Goal: Information Seeking & Learning: Learn about a topic

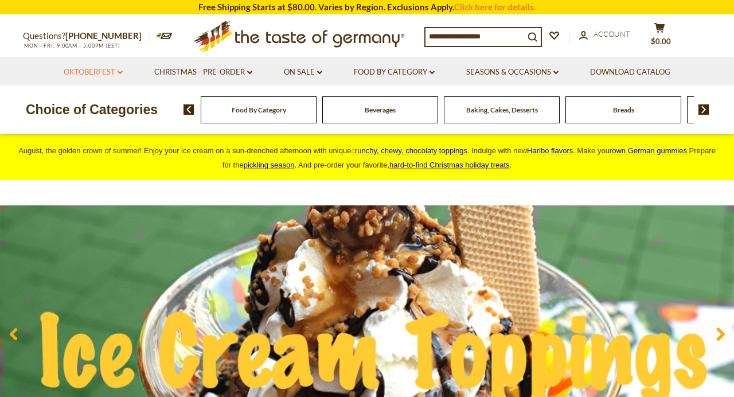
click at [107, 69] on link "Oktoberfest dropdown_arrow" at bounding box center [93, 72] width 59 height 13
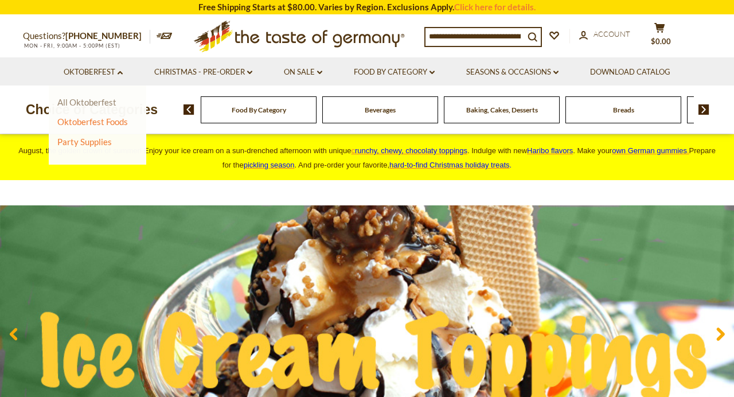
click at [99, 97] on link "All Oktoberfest" at bounding box center [86, 102] width 59 height 10
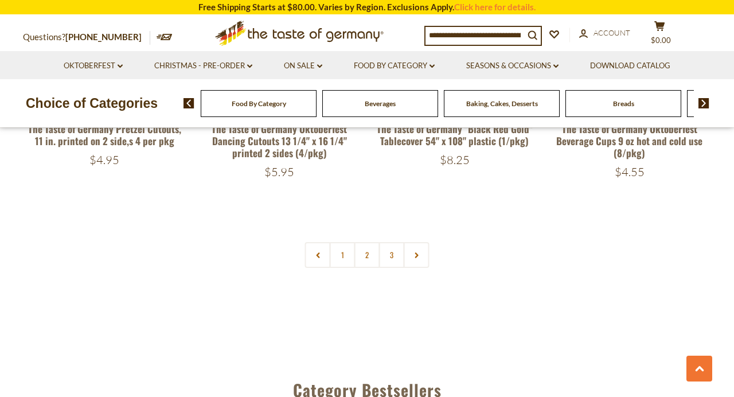
scroll to position [2801, 0]
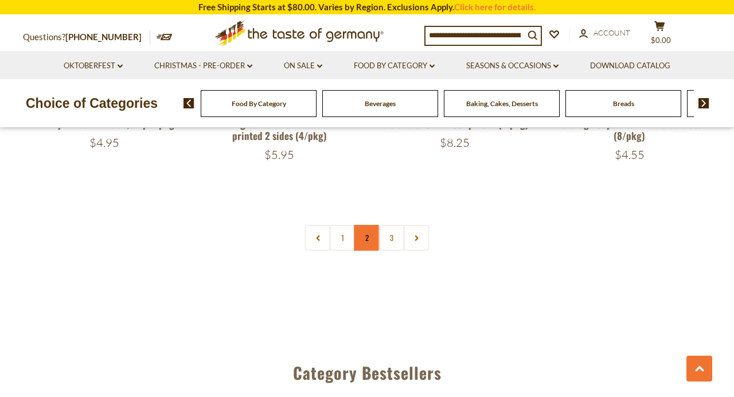
click at [362, 229] on link "2" at bounding box center [367, 238] width 26 height 26
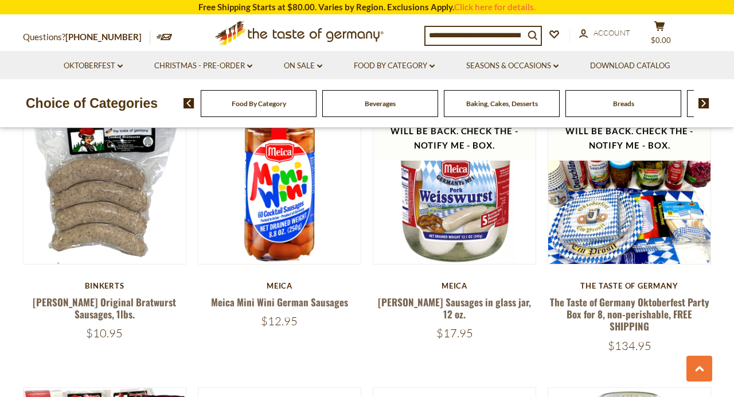
scroll to position [2014, 0]
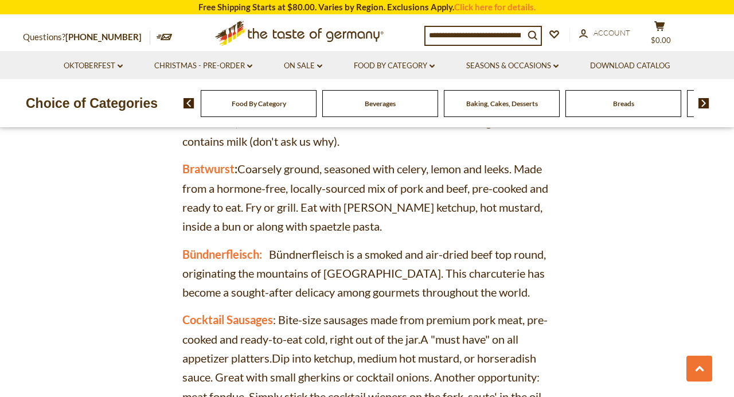
scroll to position [1546, 0]
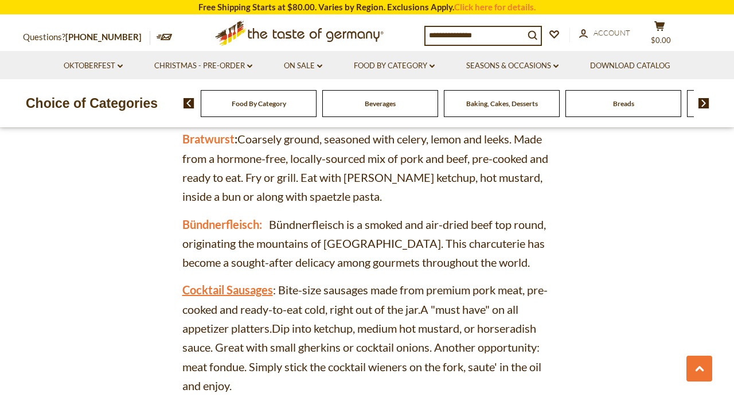
click at [243, 283] on link "Cocktail Sausages" at bounding box center [227, 290] width 91 height 14
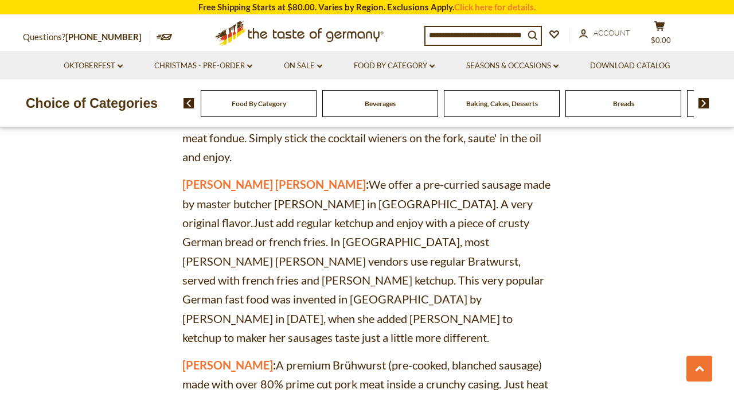
scroll to position [1778, 0]
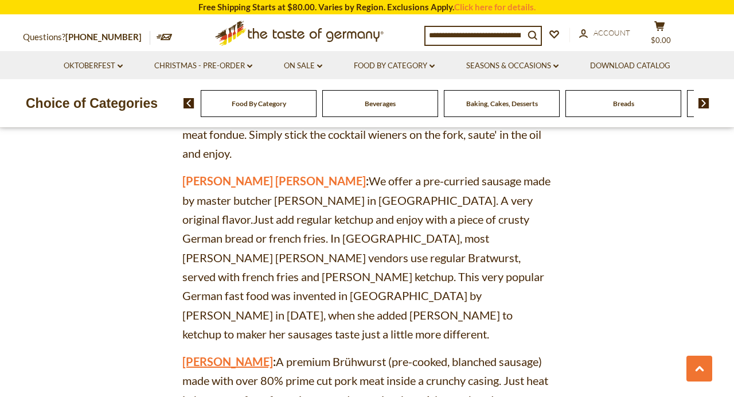
click at [187, 354] on link "[PERSON_NAME]" at bounding box center [227, 361] width 91 height 14
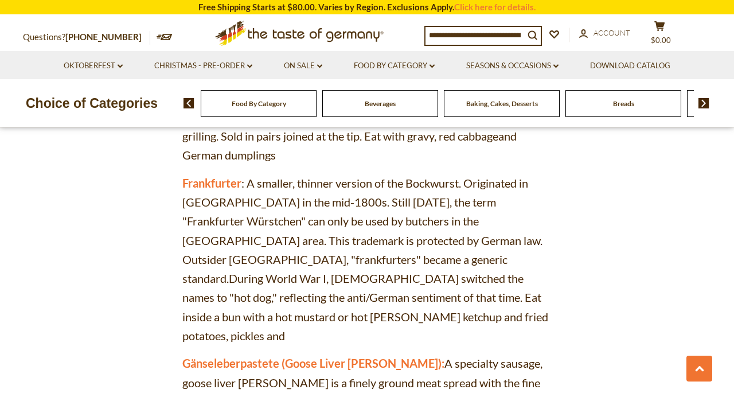
scroll to position [2188, 0]
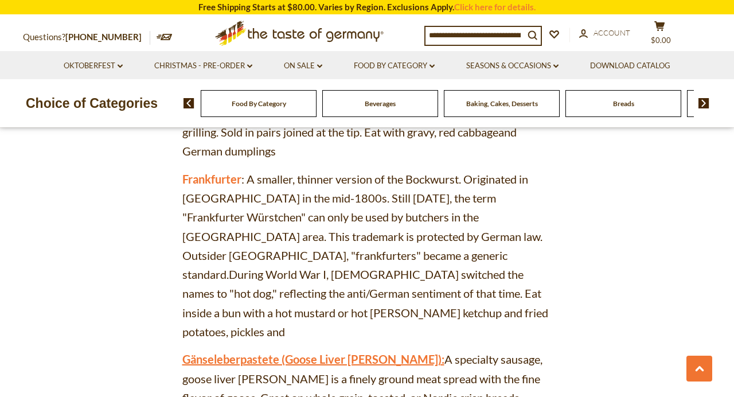
click at [346, 352] on link "Gänseleberpastete (Goose Liver Paté):" at bounding box center [313, 359] width 262 height 14
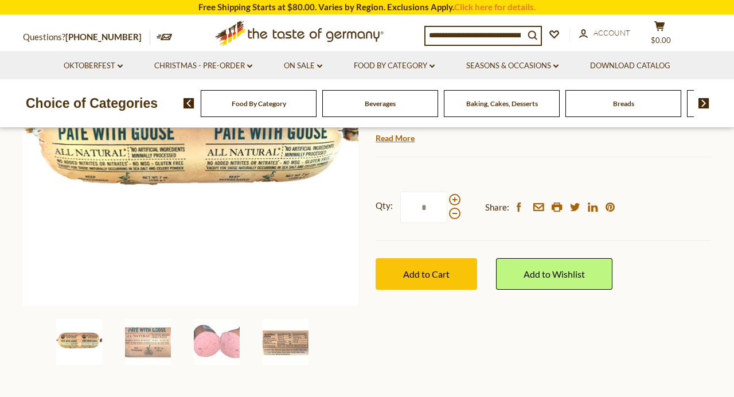
scroll to position [243, 0]
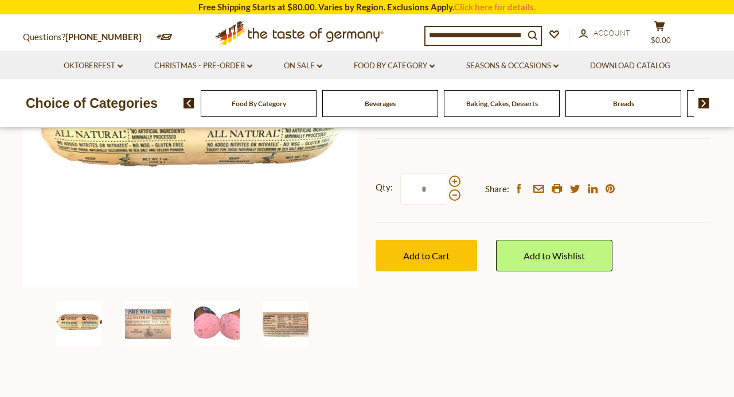
click at [216, 325] on img at bounding box center [217, 324] width 46 height 46
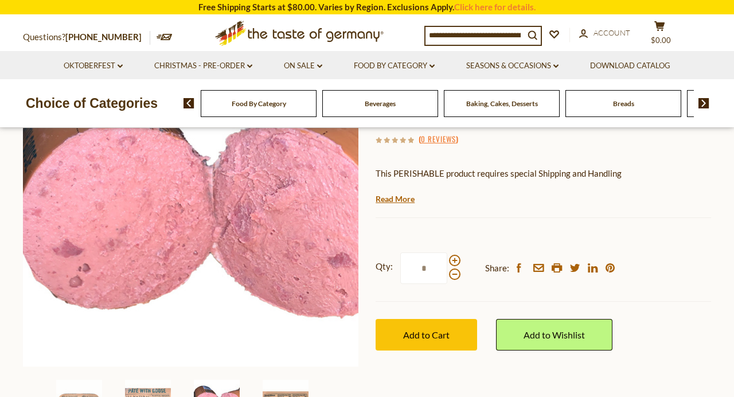
scroll to position [162, 0]
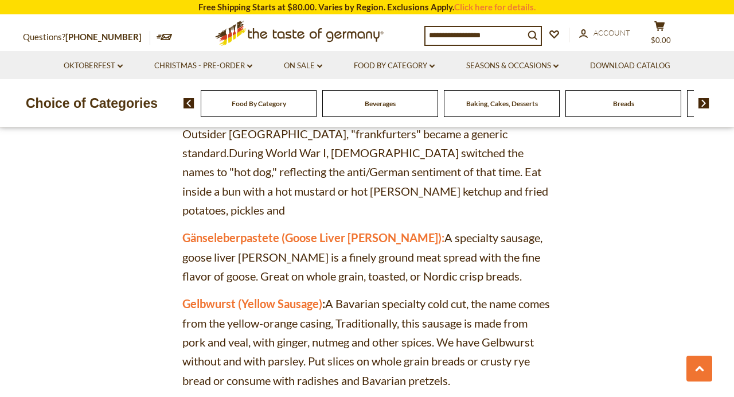
scroll to position [2313, 0]
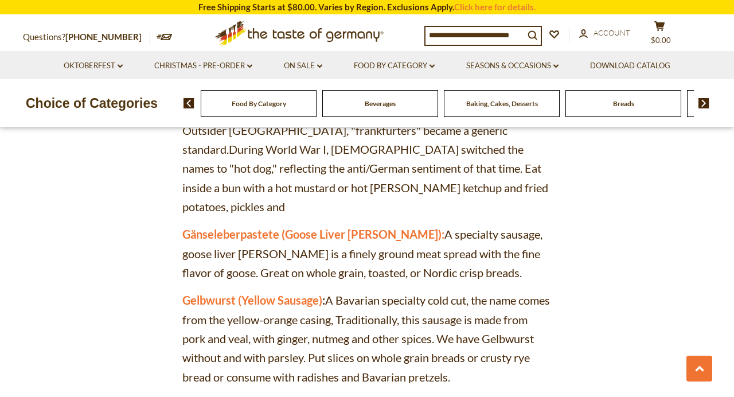
click at [245, 396] on link "Jägerwurst (Hunter' Sausage):" at bounding box center [258, 404] width 153 height 14
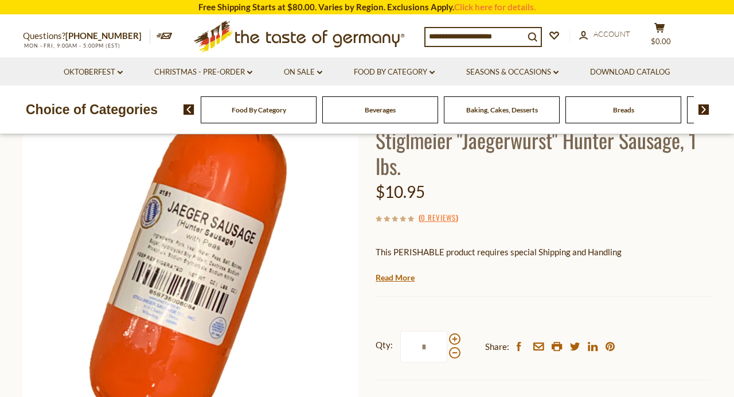
scroll to position [91, 0]
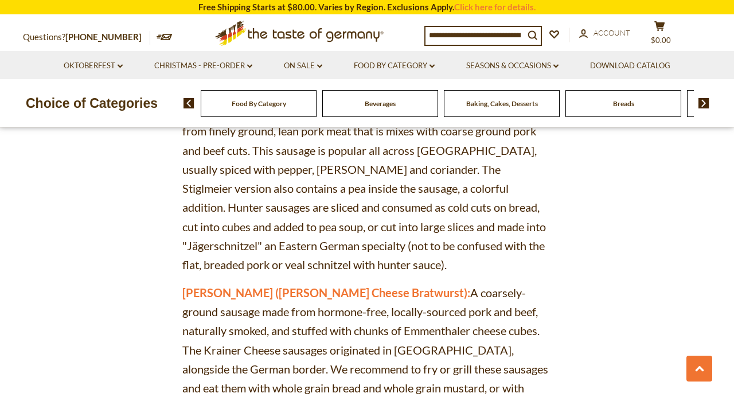
scroll to position [2608, 0]
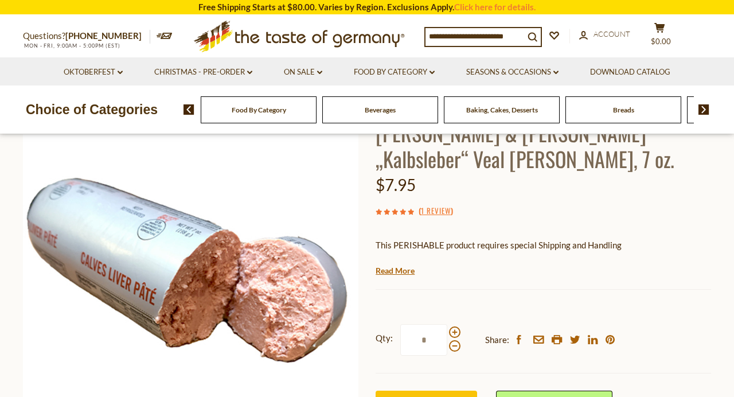
scroll to position [96, 0]
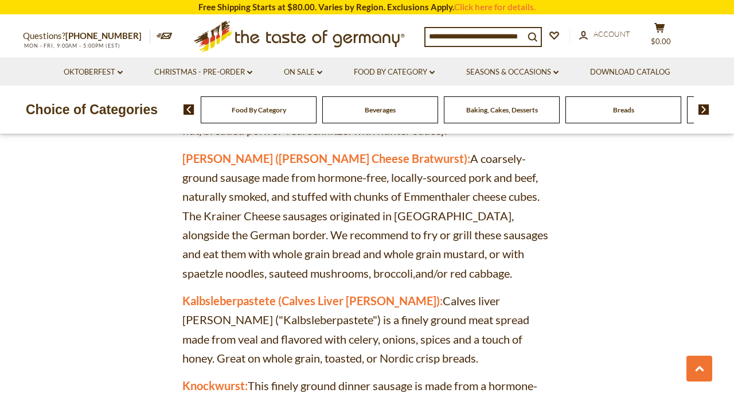
scroll to position [2741, 0]
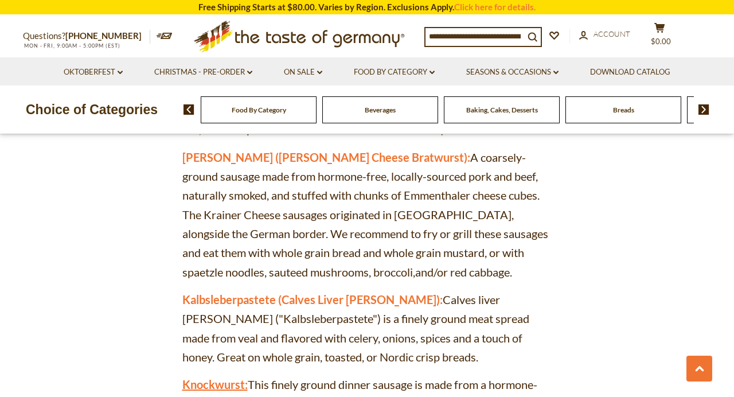
click at [213, 377] on link "Knockwurst:" at bounding box center [214, 384] width 65 height 14
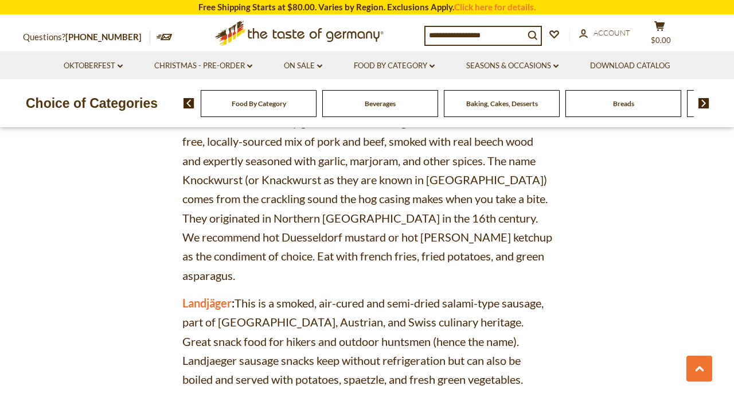
scroll to position [3005, 0]
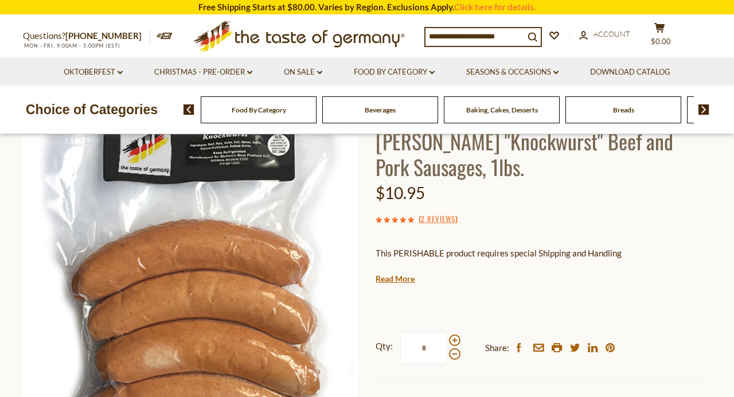
scroll to position [85, 0]
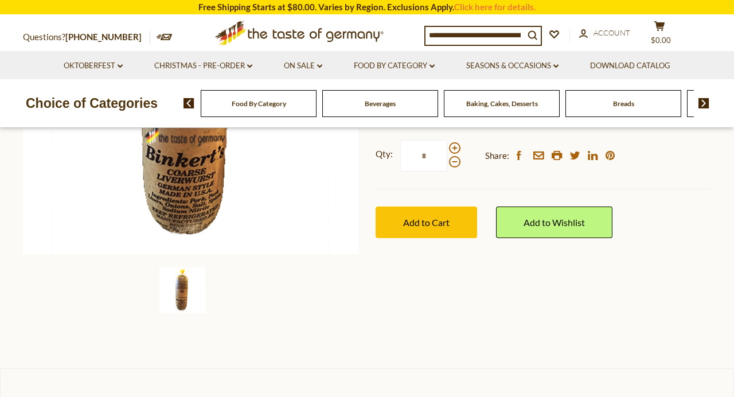
scroll to position [277, 0]
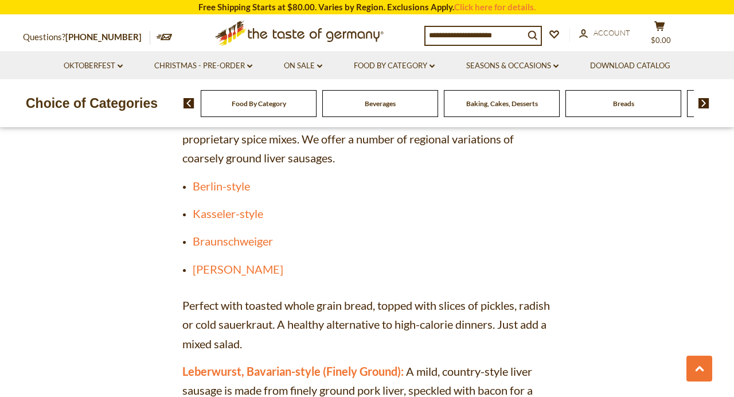
scroll to position [3312, 0]
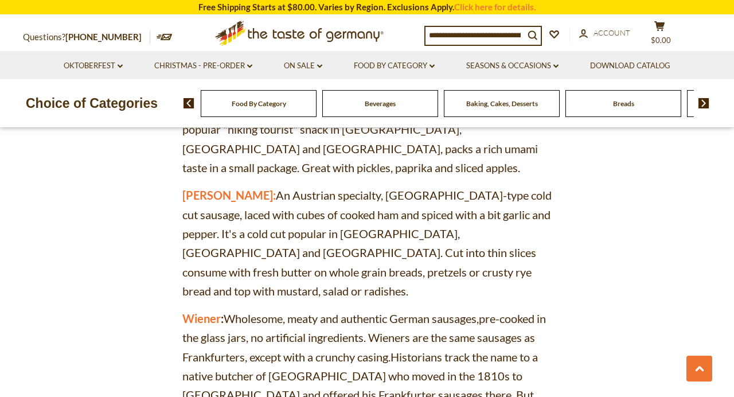
scroll to position [4500, 0]
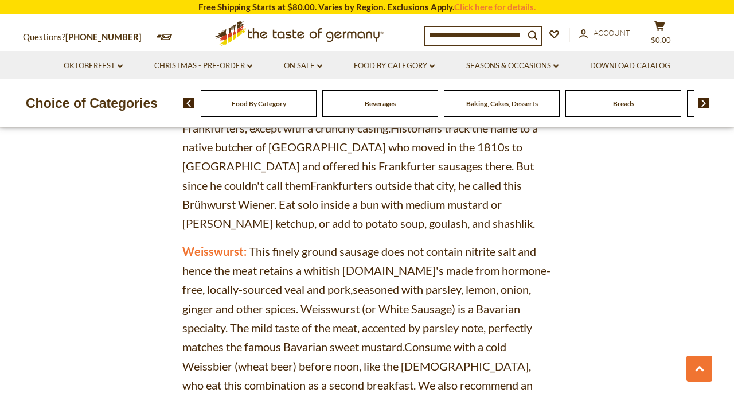
scroll to position [4721, 0]
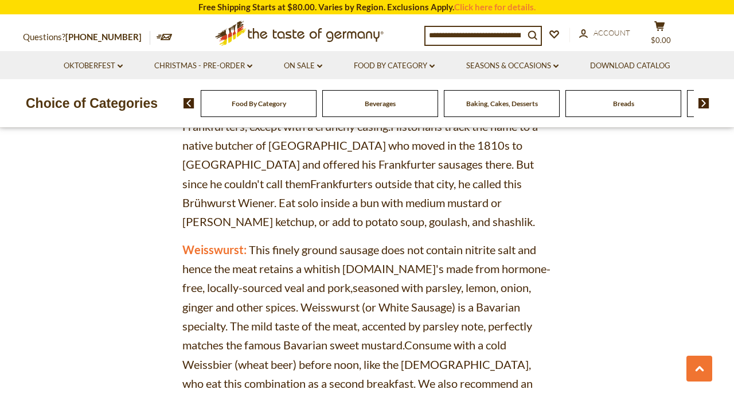
click at [446, 37] on input at bounding box center [475, 35] width 99 height 16
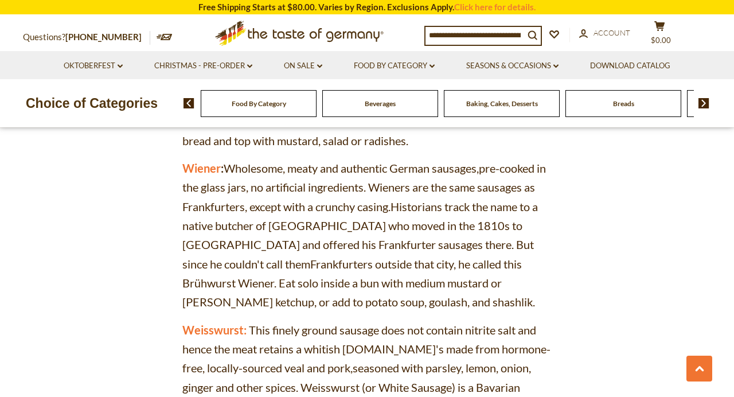
scroll to position [4587, 0]
